Goal: Find specific page/section: Find specific page/section

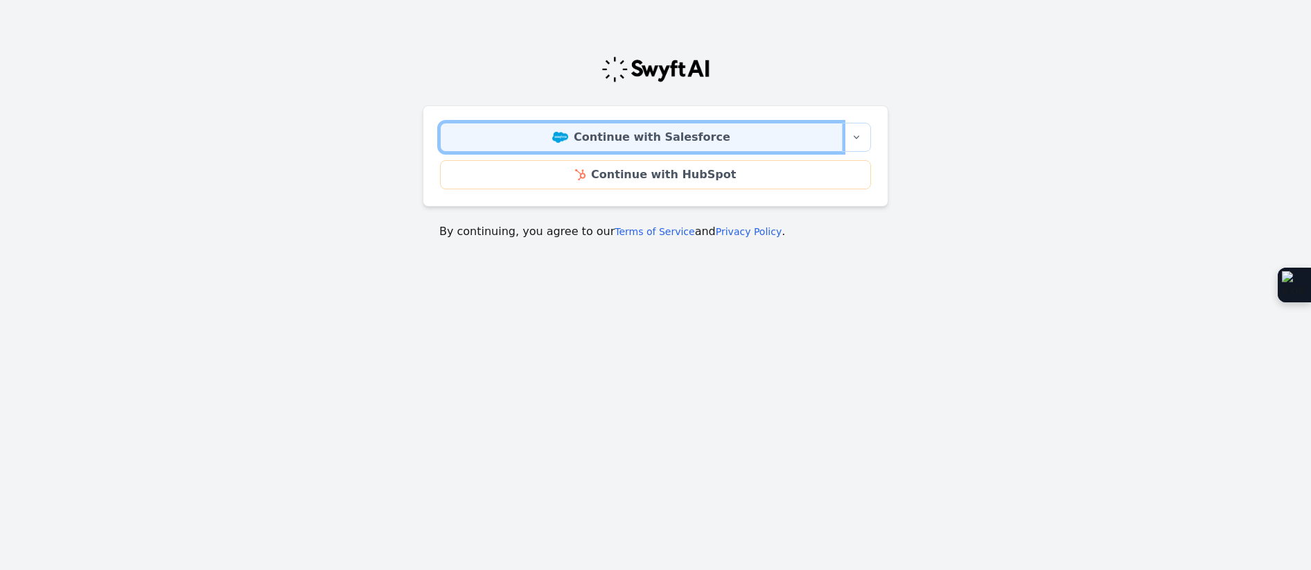
click at [811, 134] on link "Continue with Salesforce" at bounding box center [641, 137] width 403 height 29
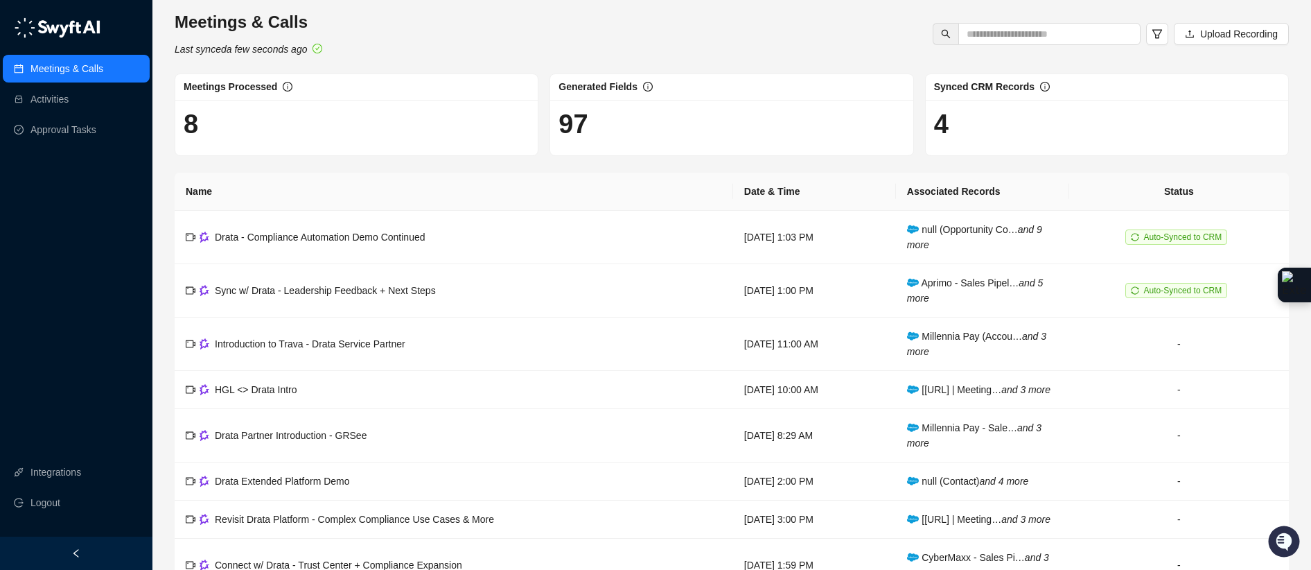
click at [229, 109] on h1 "8" at bounding box center [357, 124] width 346 height 32
click at [69, 106] on link "Activities" at bounding box center [49, 99] width 38 height 28
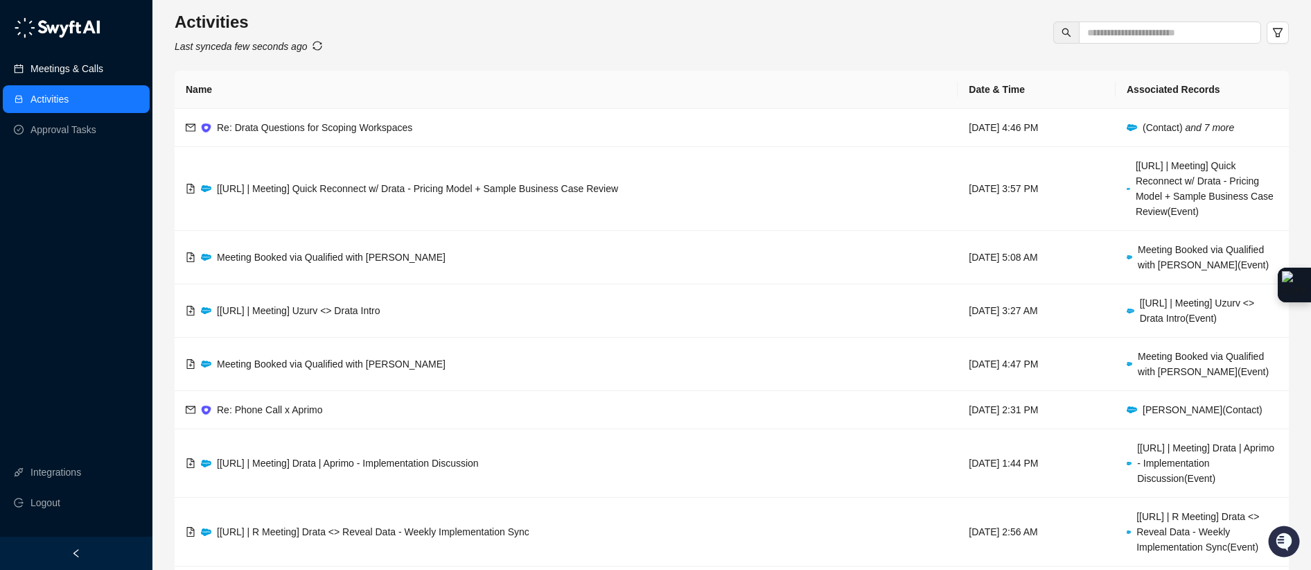
click at [77, 77] on link "Meetings & Calls" at bounding box center [66, 69] width 73 height 28
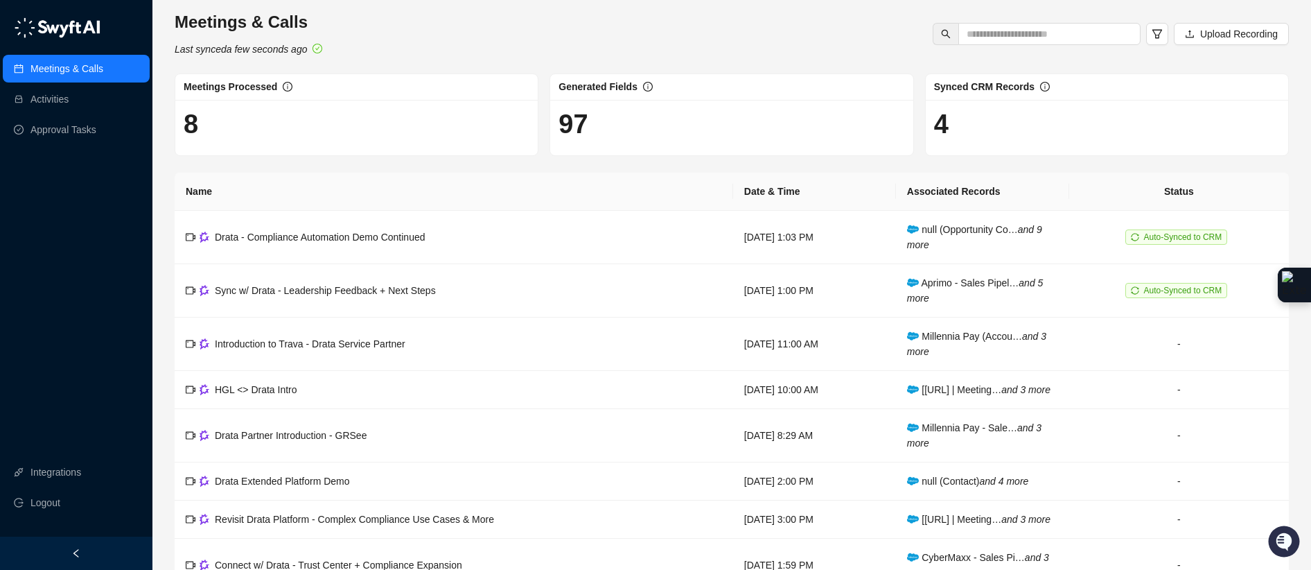
click at [594, 112] on h1 "97" at bounding box center [732, 124] width 346 height 32
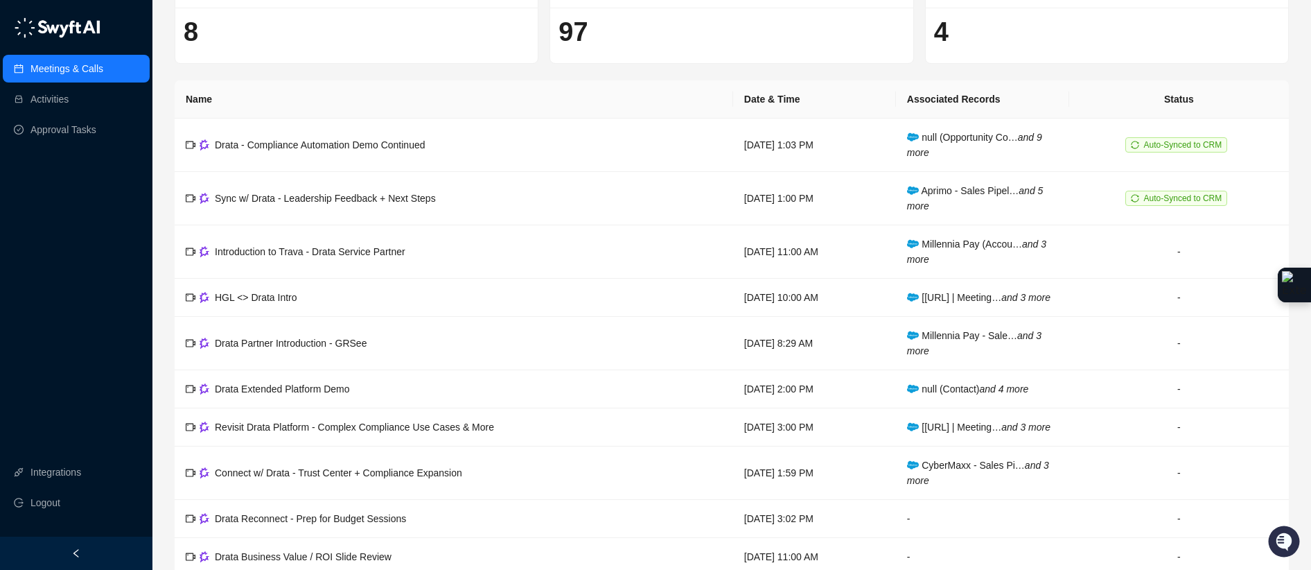
scroll to position [94, 0]
